Goal: Task Accomplishment & Management: Use online tool/utility

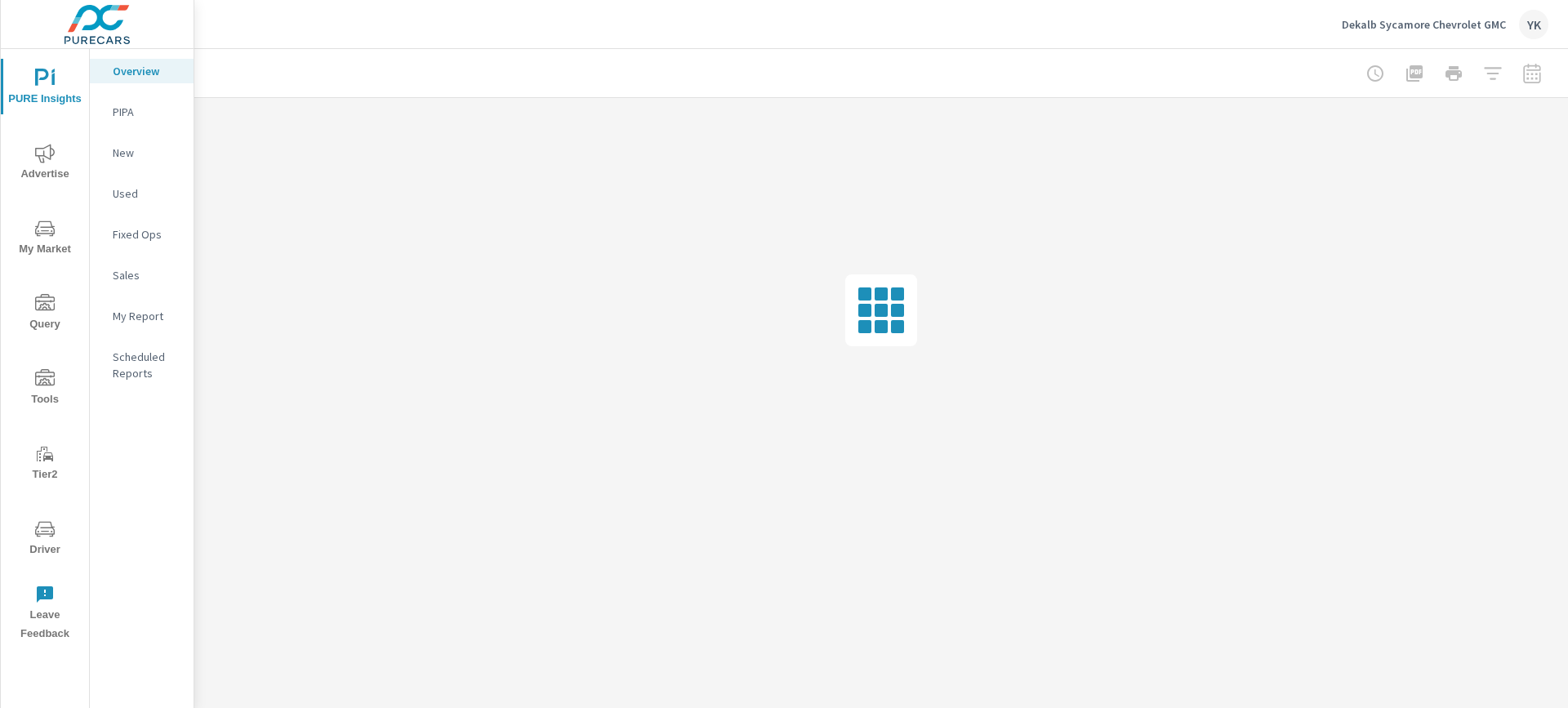
click at [140, 320] on p "My Report" at bounding box center [146, 316] width 68 height 17
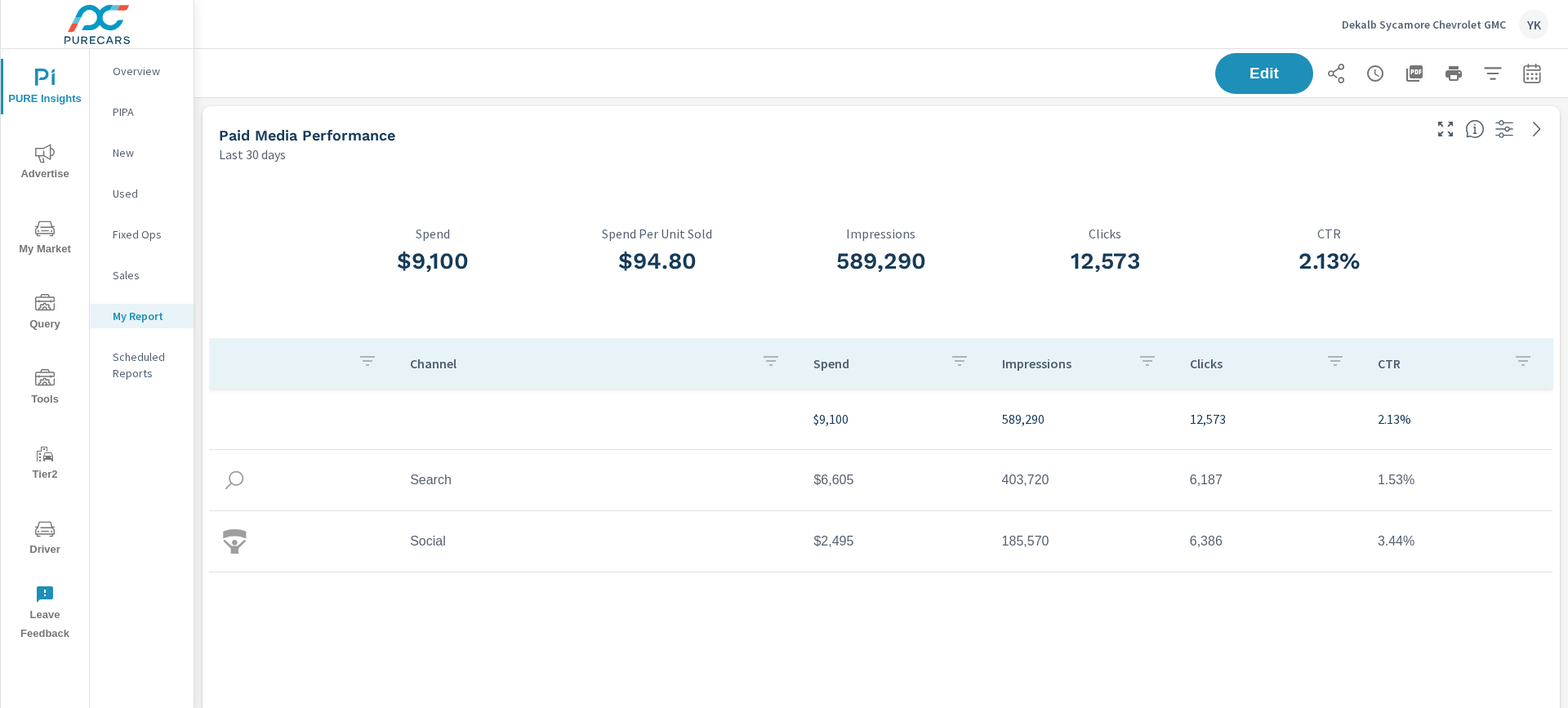
scroll to position [148, 0]
click at [1528, 83] on icon "button" at bounding box center [1531, 72] width 17 height 19
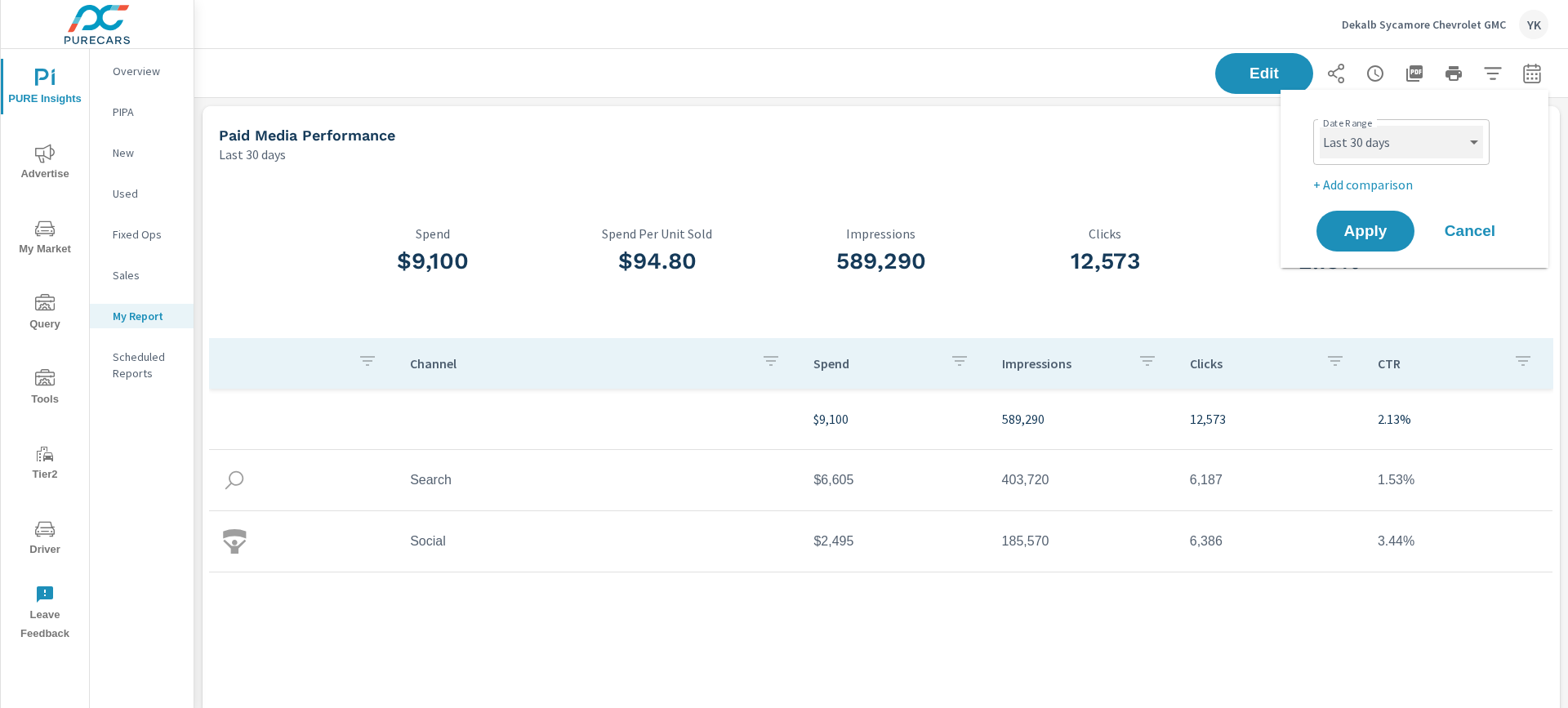
click at [1434, 151] on select "Custom [DATE] Last week Last 7 days Last 14 days Last 30 days Last 45 days Last…" at bounding box center [1401, 142] width 163 height 33
select select "Last month"
click at [1320, 126] on select "Custom [DATE] Last week Last 7 days Last 14 days Last 30 days Last 45 days Last…" at bounding box center [1401, 142] width 163 height 33
click at [1321, 180] on p "+ Add comparison" at bounding box center [1417, 184] width 209 height 19
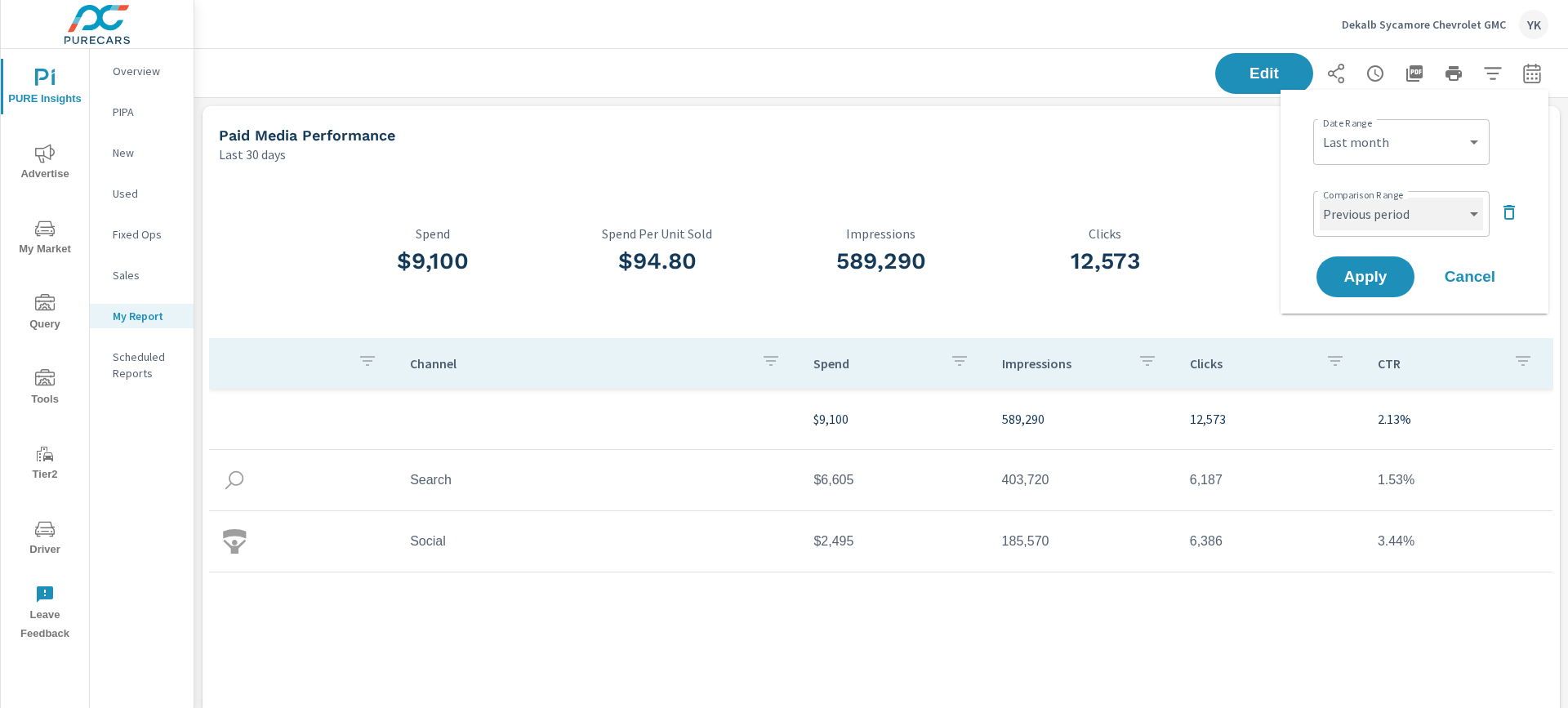
click at [1336, 208] on select "Custom Previous period Previous month Previous year" at bounding box center [1401, 213] width 163 height 33
select select "Previous month"
click at [1320, 197] on select "Custom Previous period Previous month Previous year" at bounding box center [1401, 213] width 163 height 33
click at [1354, 285] on span "Apply" at bounding box center [1366, 277] width 67 height 16
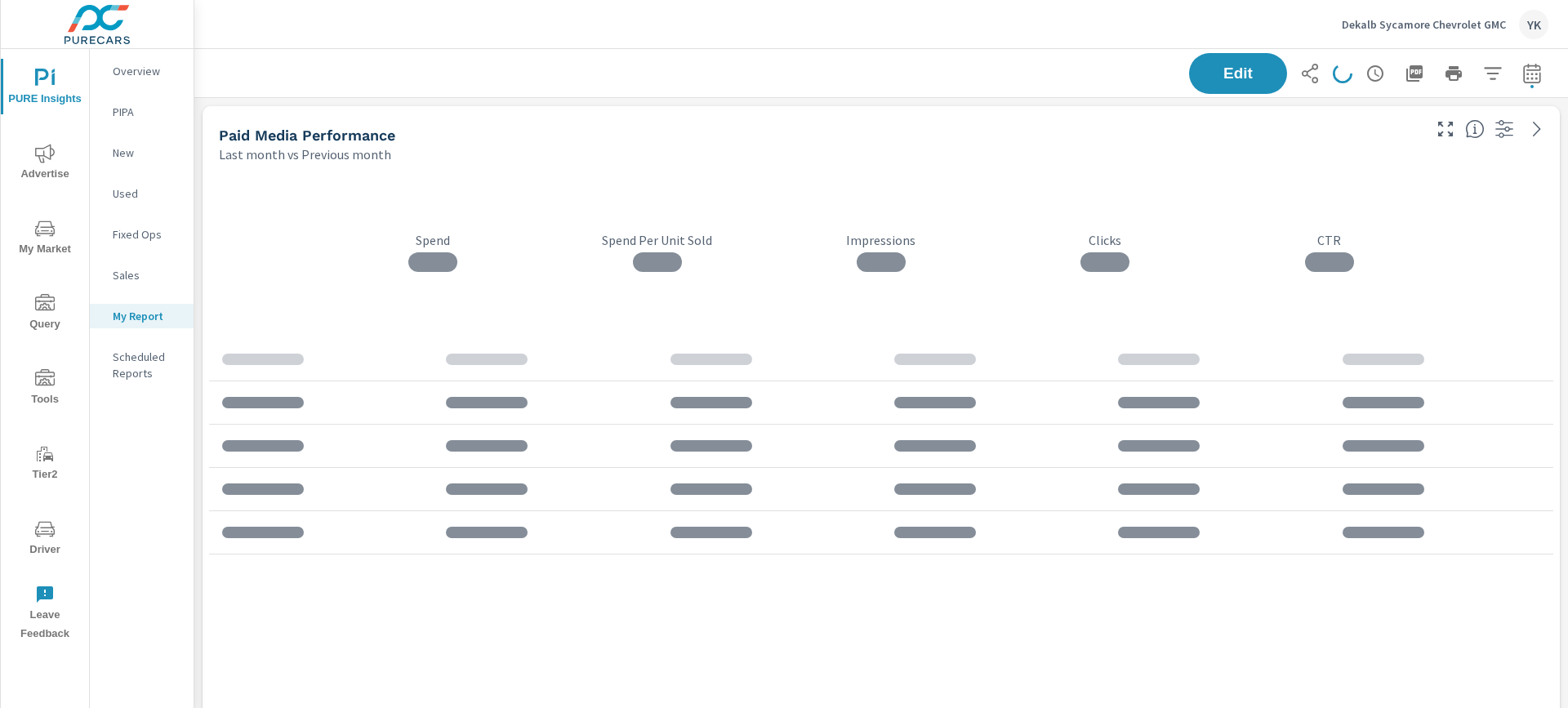
scroll to position [6396, 1374]
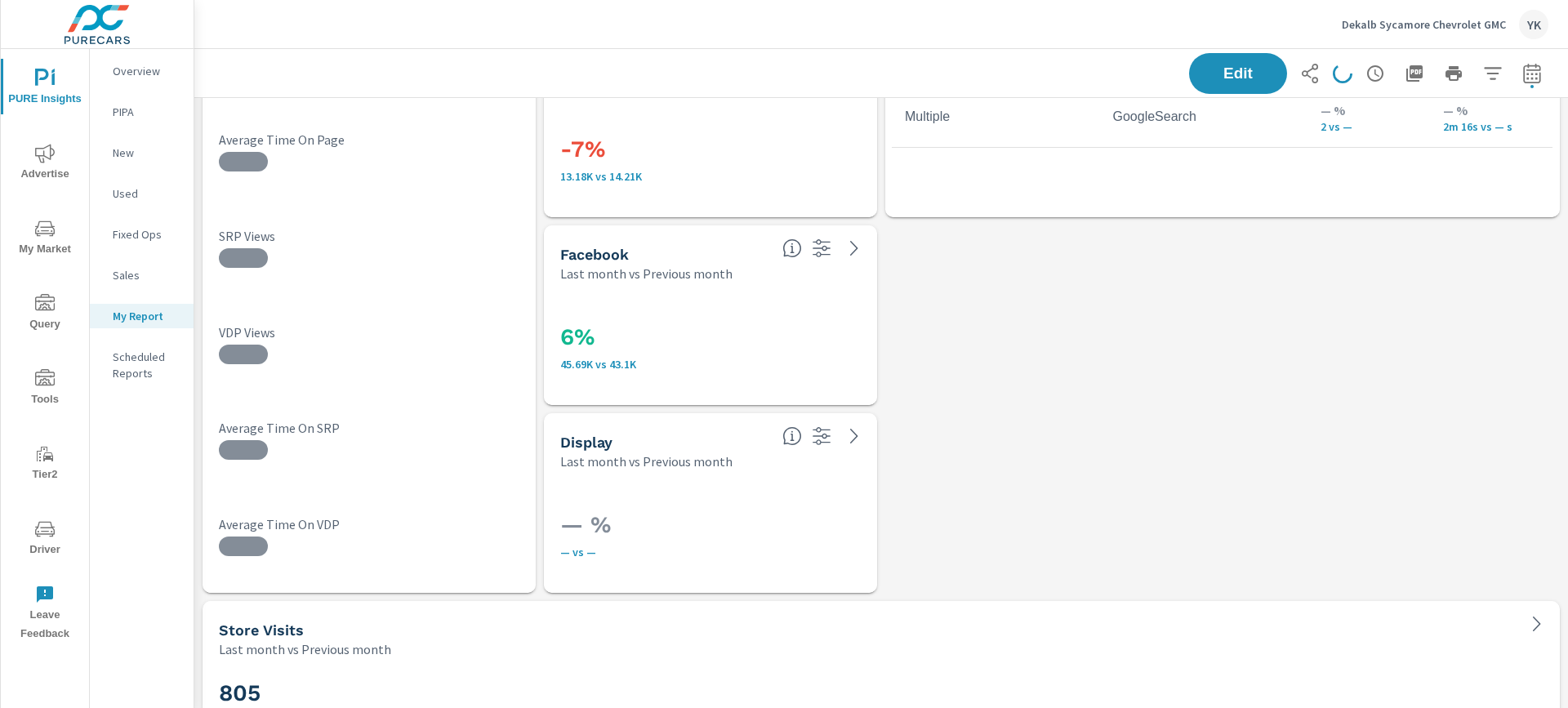
scroll to position [5785, 0]
